Goal: Task Accomplishment & Management: Manage account settings

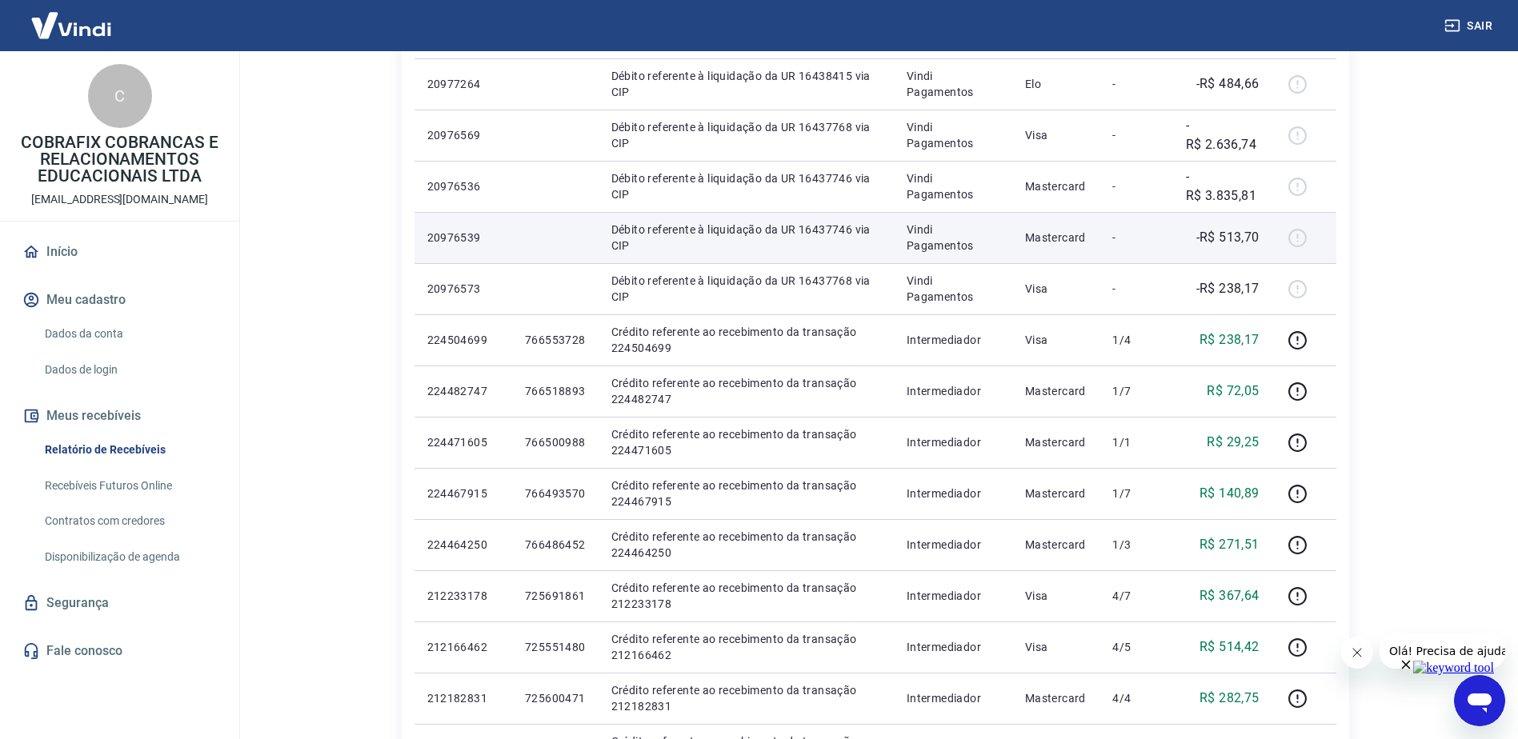
scroll to position [80, 0]
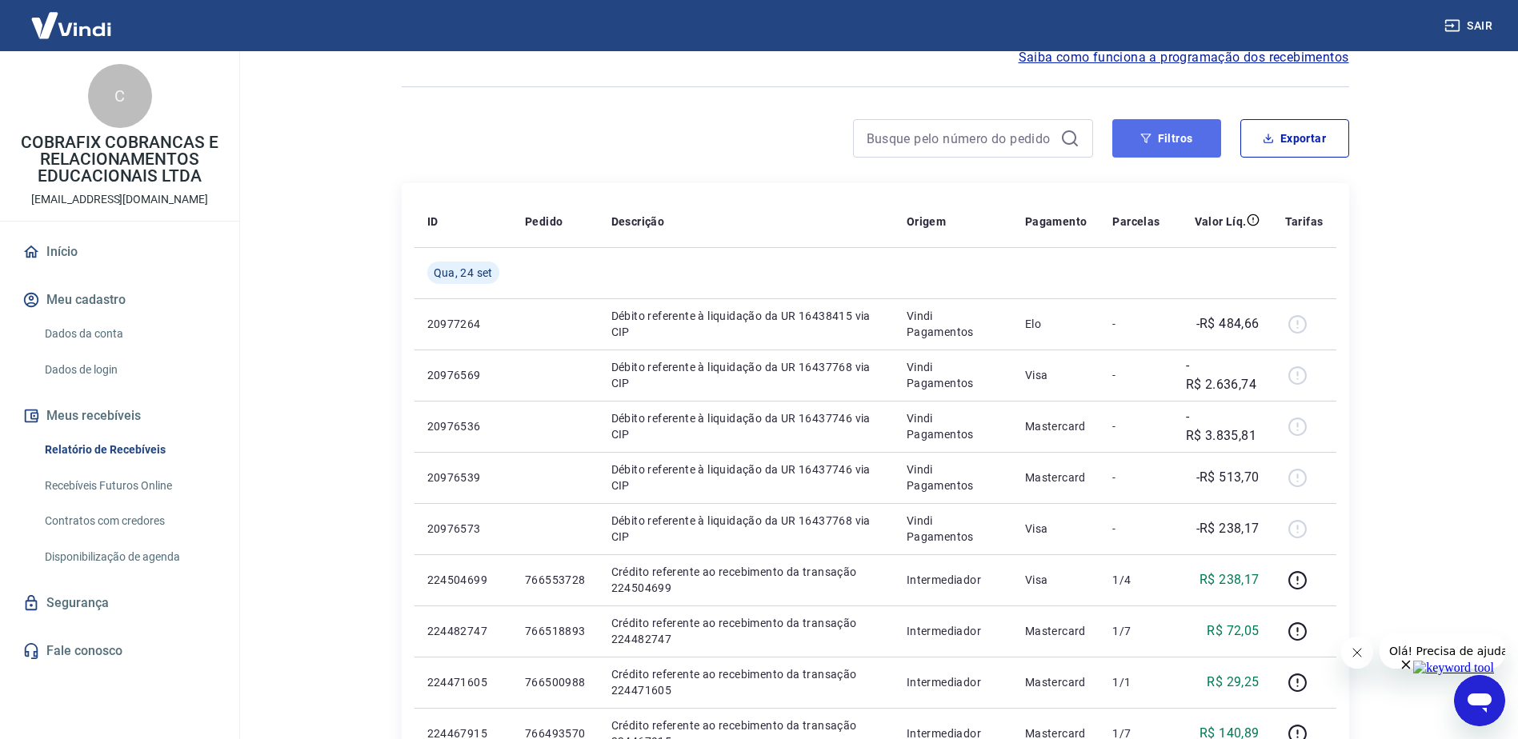
click at [1192, 138] on button "Filtros" at bounding box center [1166, 138] width 109 height 38
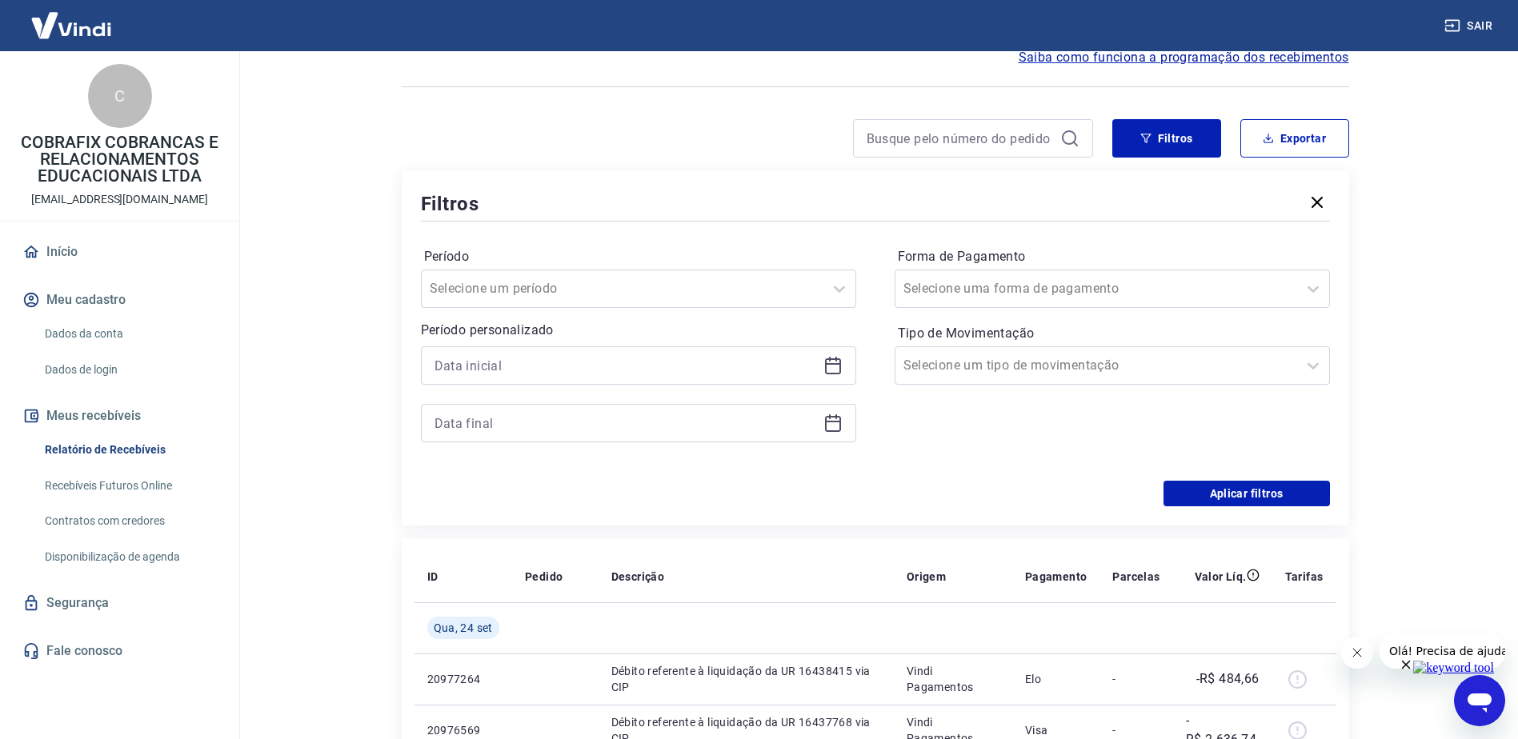
click at [837, 367] on icon at bounding box center [832, 365] width 19 height 19
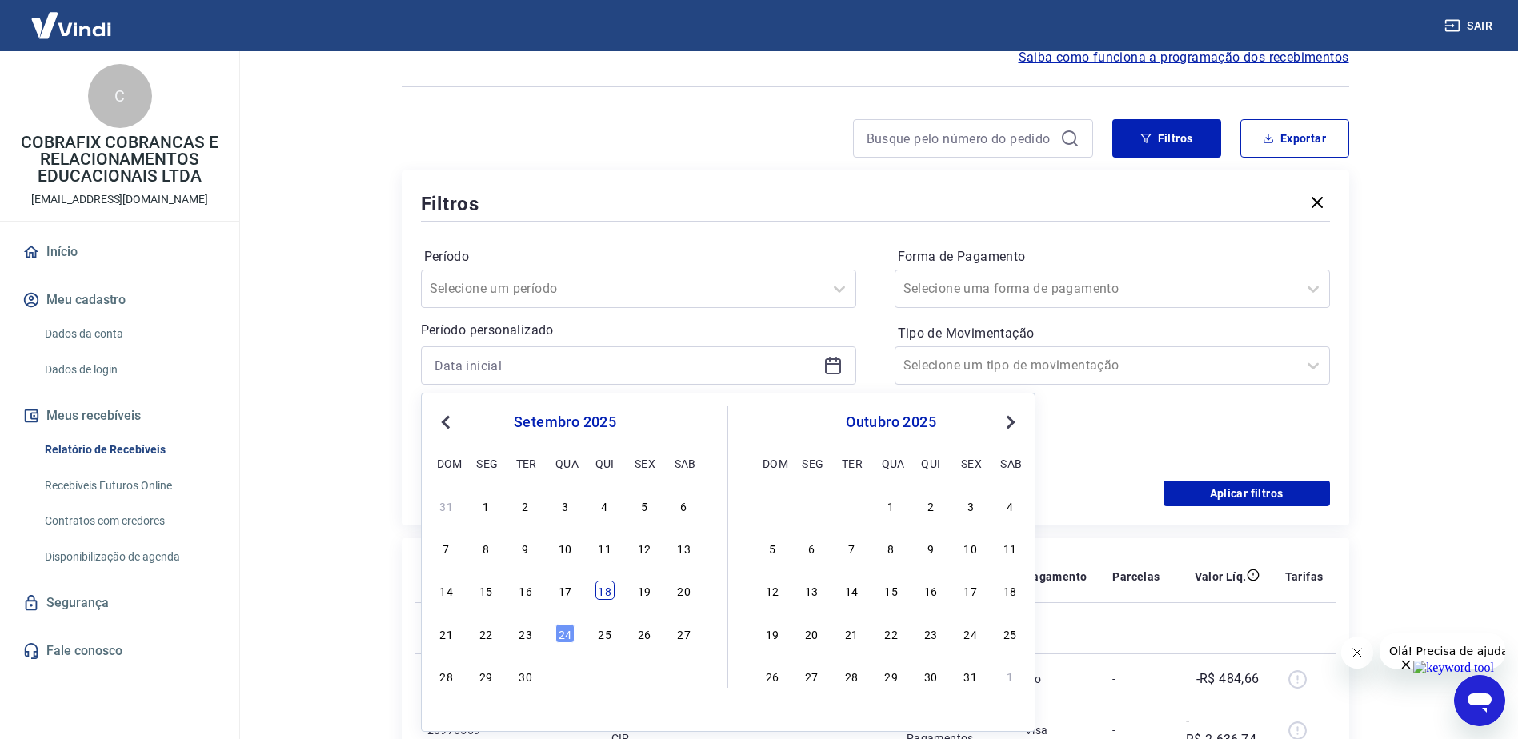
click at [606, 592] on div "18" at bounding box center [604, 590] width 19 height 19
type input "[DATE]"
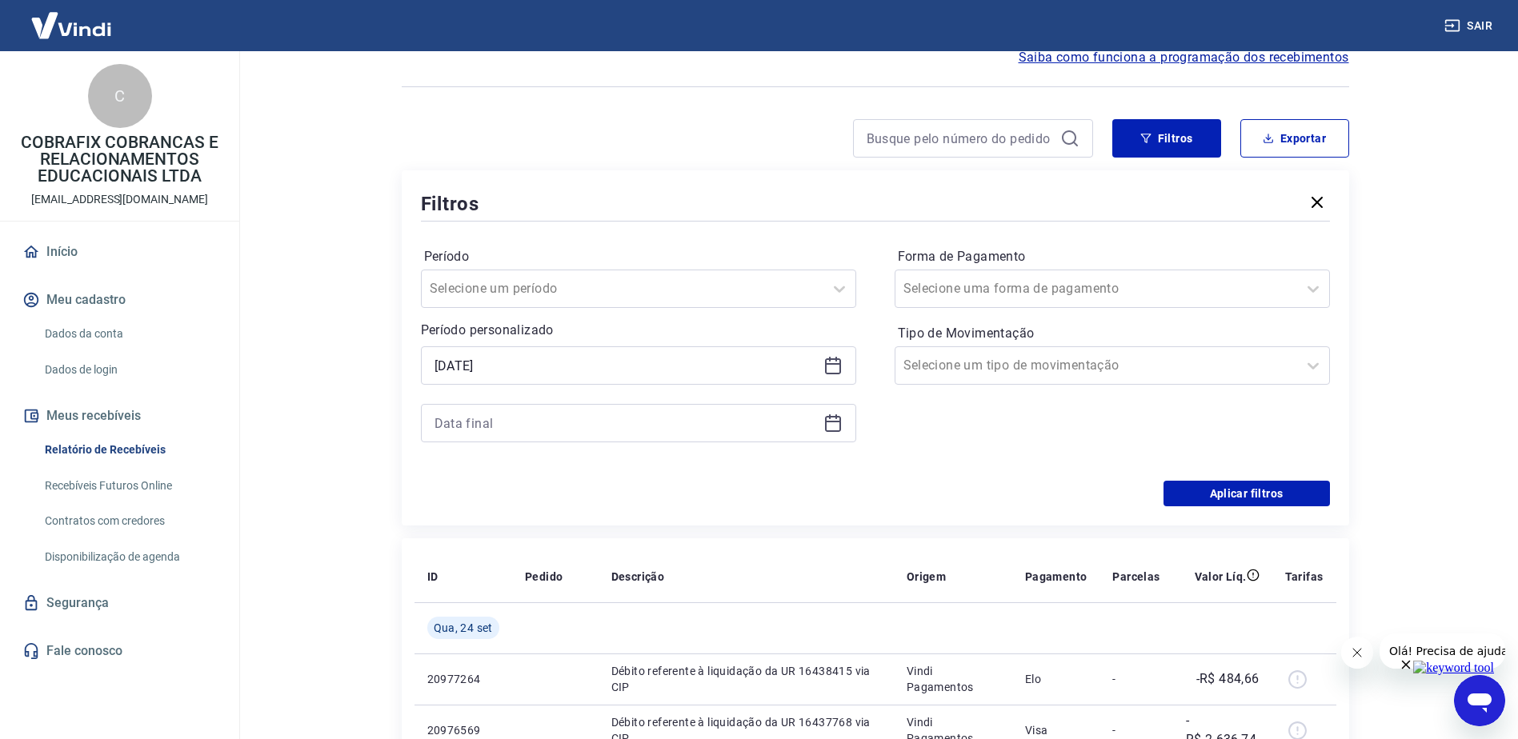
click at [830, 427] on icon at bounding box center [832, 423] width 19 height 19
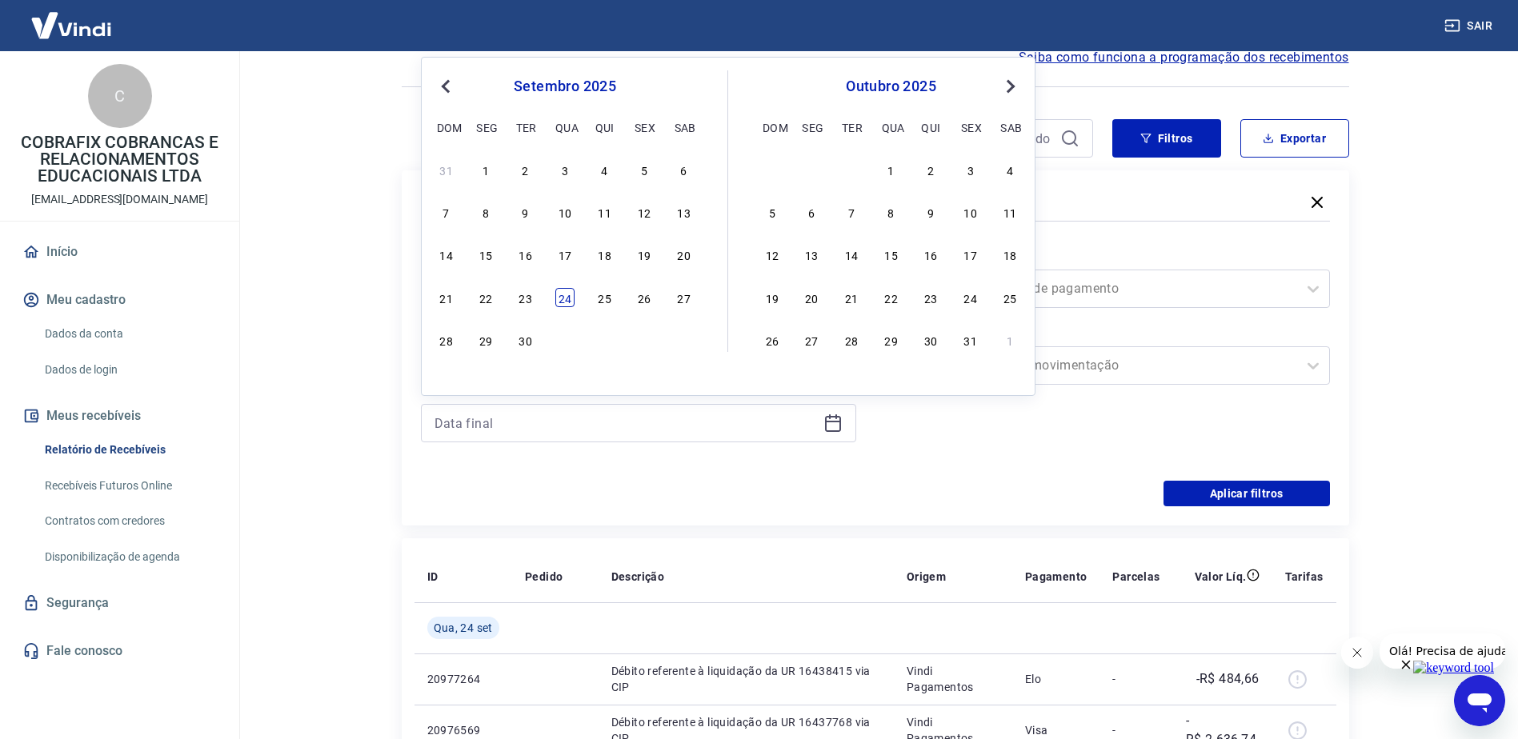
click at [567, 302] on div "24" at bounding box center [564, 297] width 19 height 19
type input "[DATE]"
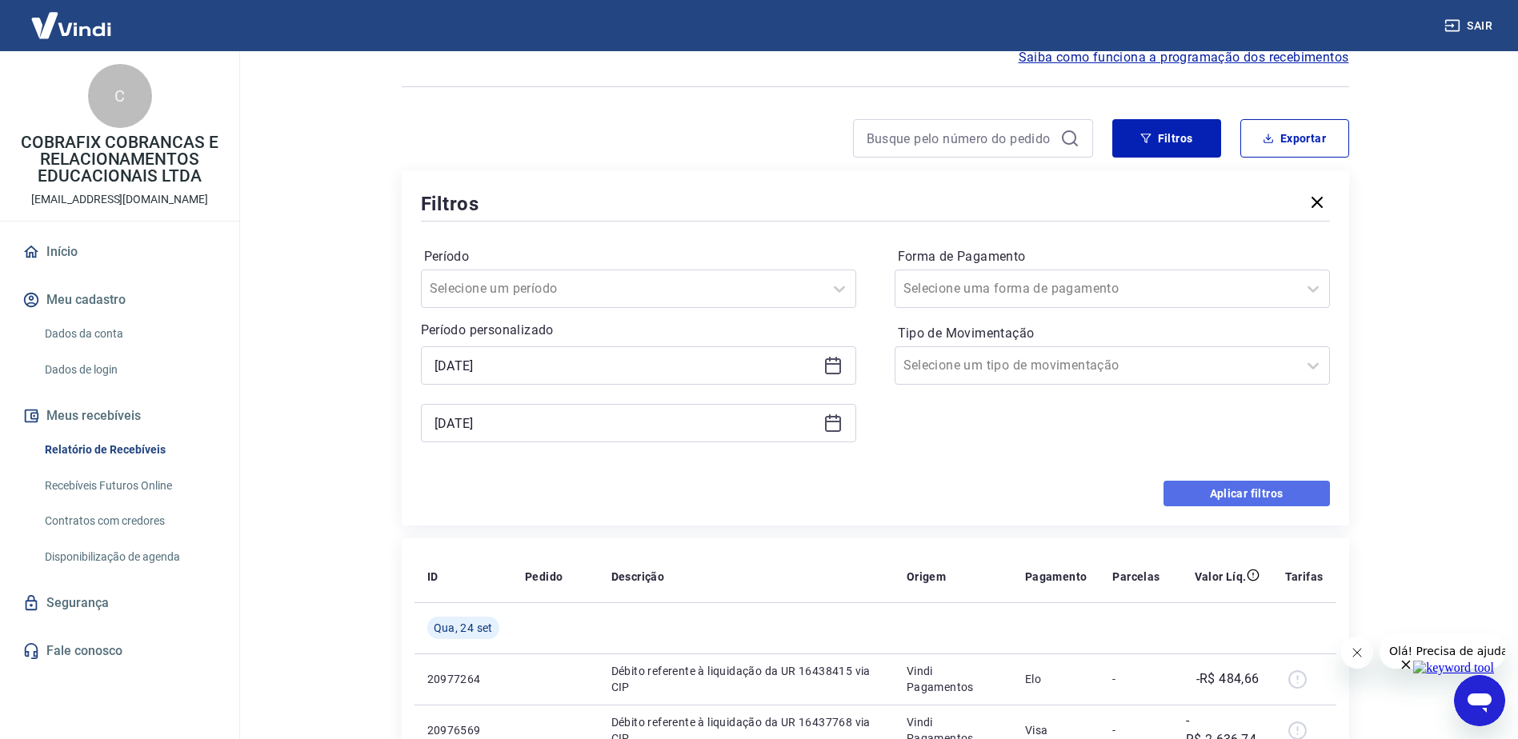
click at [1283, 499] on button "Aplicar filtros" at bounding box center [1246, 494] width 166 height 26
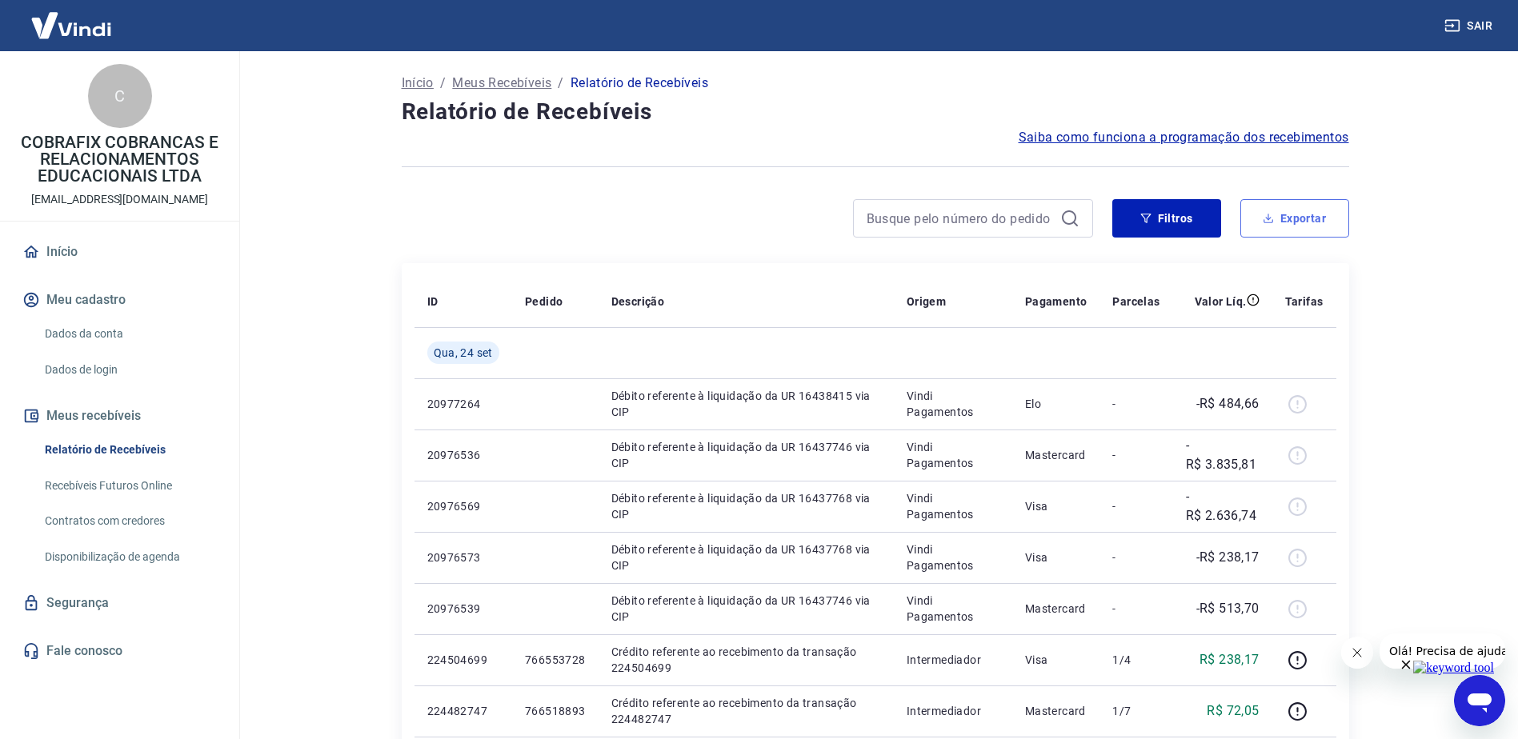
click at [1324, 223] on button "Exportar" at bounding box center [1294, 218] width 109 height 38
type input "[DATE]"
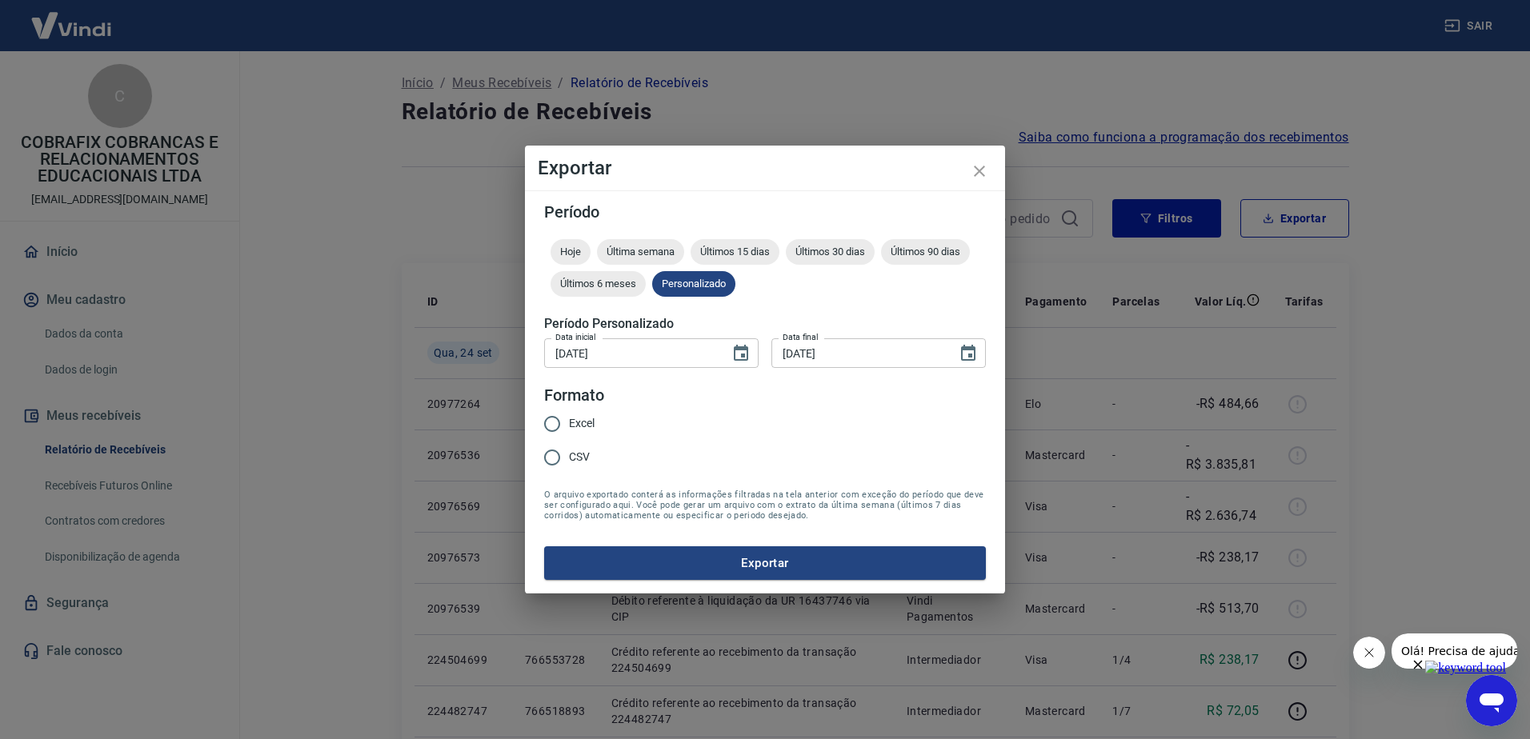
click at [565, 419] on input "Excel" at bounding box center [552, 424] width 34 height 34
radio input "true"
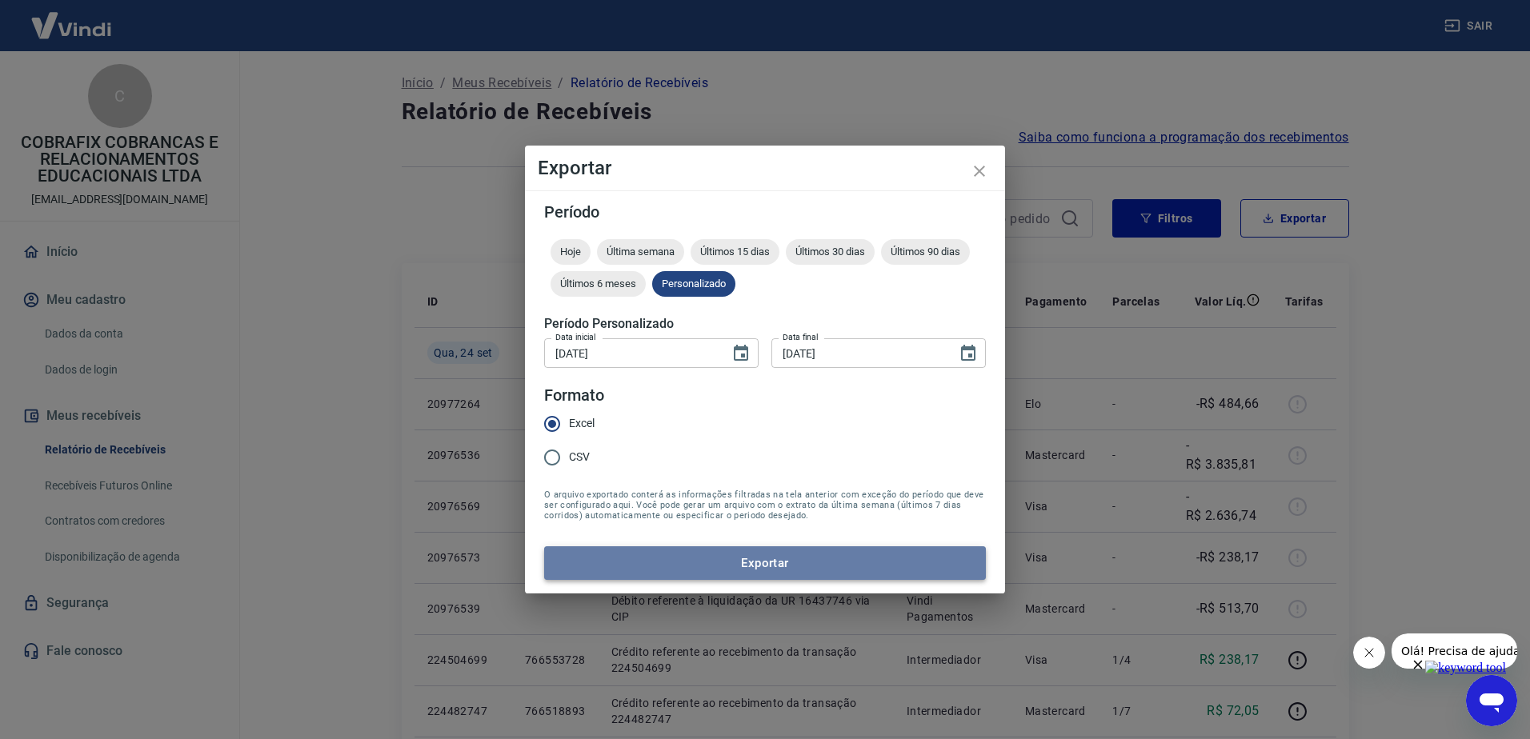
click at [782, 564] on button "Exportar" at bounding box center [765, 563] width 442 height 34
